Goal: Find specific page/section: Find specific page/section

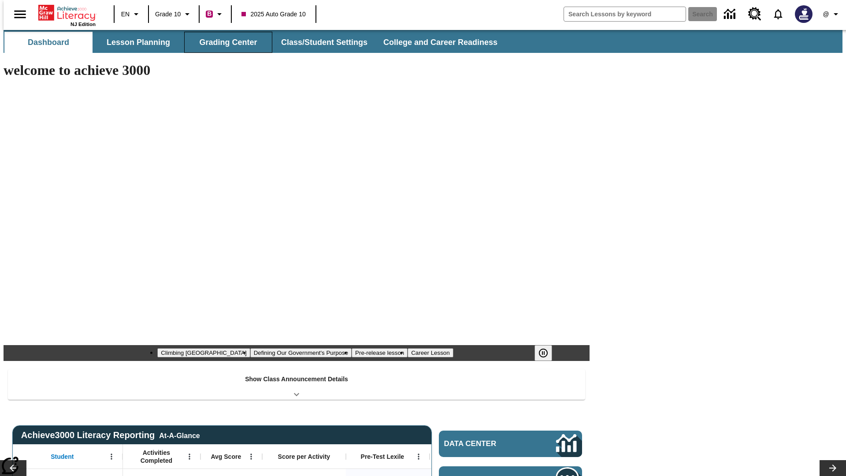
click at [225, 42] on button "Grading Center" at bounding box center [228, 42] width 88 height 21
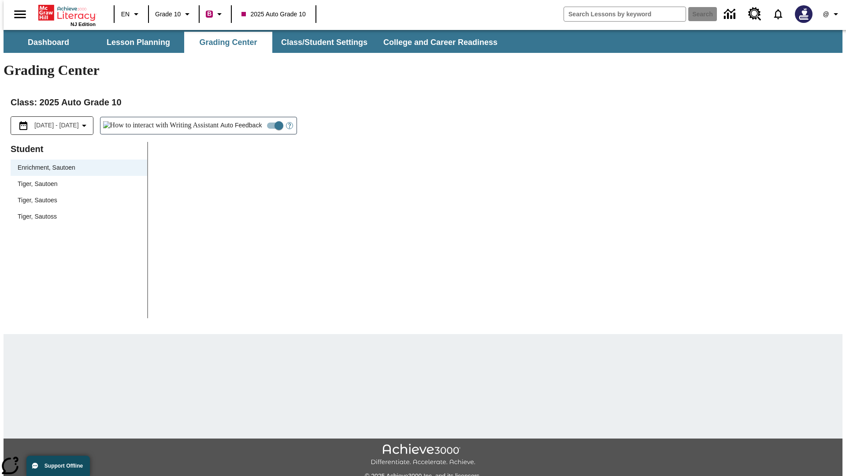
click at [76, 179] on span "Tiger, Sautoen" at bounding box center [79, 183] width 122 height 9
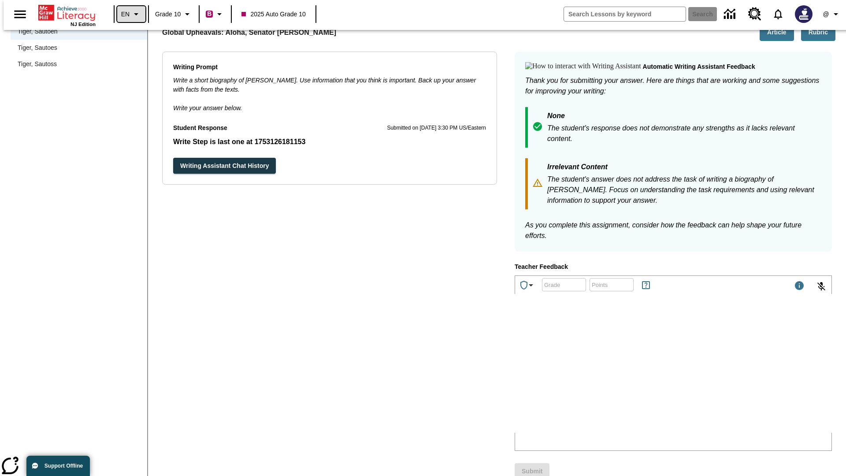
click at [131, 14] on icon "Language: EN, Select a language" at bounding box center [136, 14] width 11 height 11
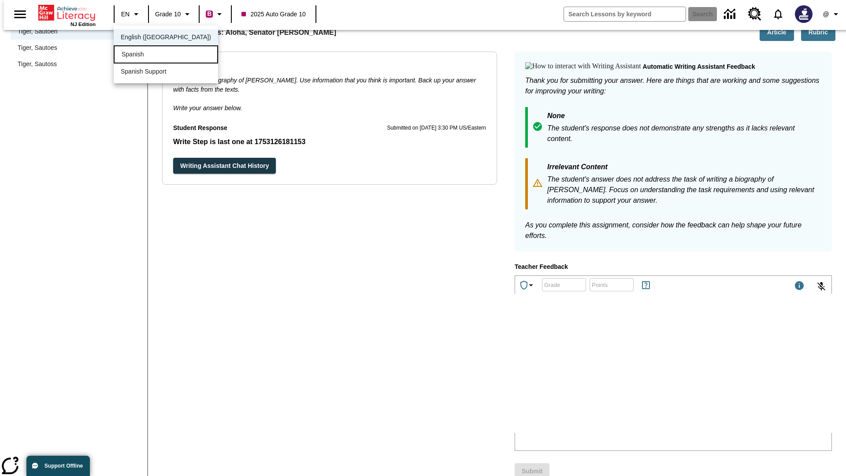
click at [147, 55] on div "Spanish" at bounding box center [166, 54] width 104 height 18
